Goal: Task Accomplishment & Management: Manage account settings

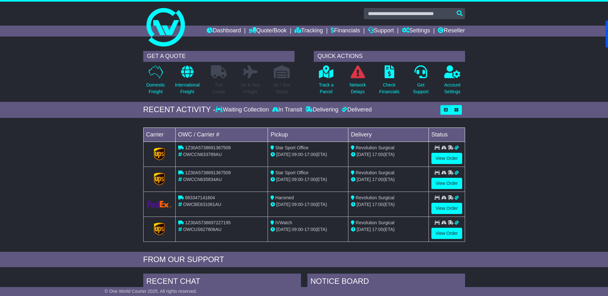
click at [214, 29] on link "Dashboard" at bounding box center [224, 31] width 34 height 11
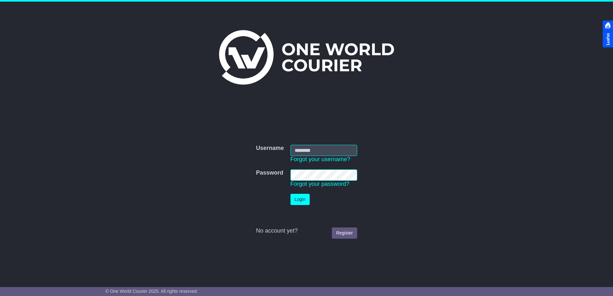
type input "**********"
click at [300, 202] on button "Login" at bounding box center [299, 199] width 19 height 11
